Goal: Find specific page/section

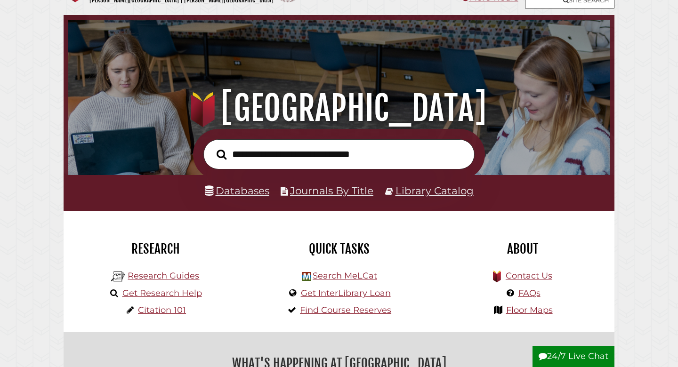
scroll to position [29, 0]
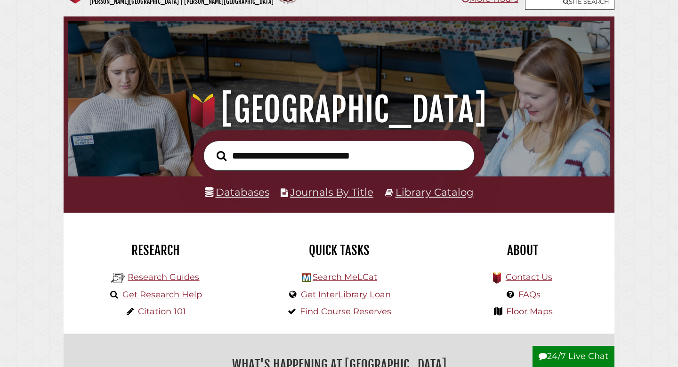
click at [259, 156] on input "text" at bounding box center [338, 156] width 271 height 31
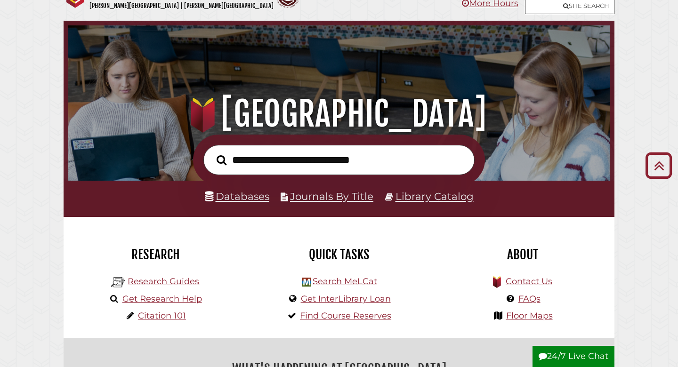
scroll to position [0, 0]
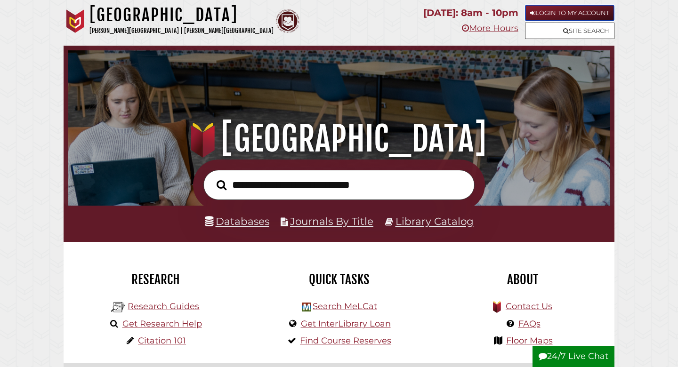
click at [566, 15] on link "Login to My Account" at bounding box center [569, 13] width 89 height 16
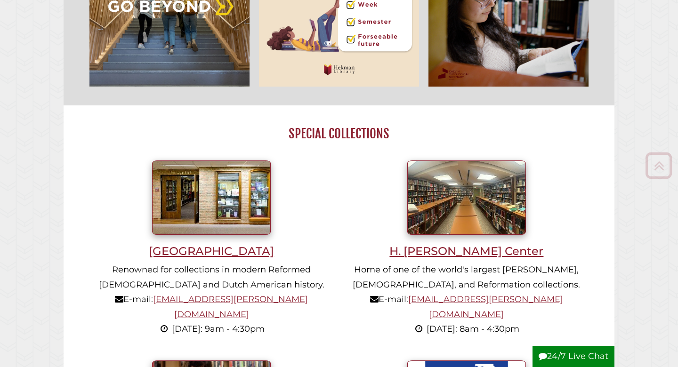
scroll to position [994, 0]
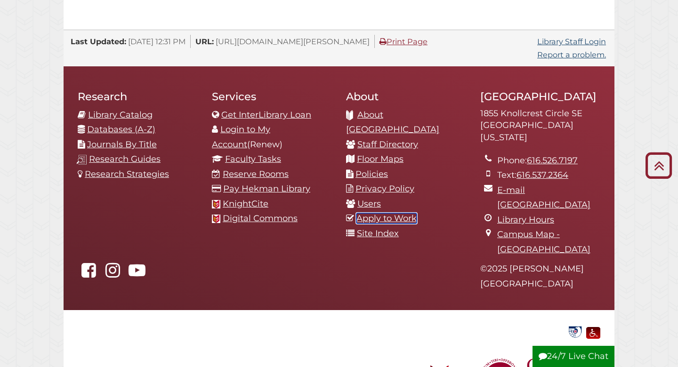
click at [371, 213] on link "Apply to Work" at bounding box center [386, 218] width 60 height 10
